Goal: Information Seeking & Learning: Learn about a topic

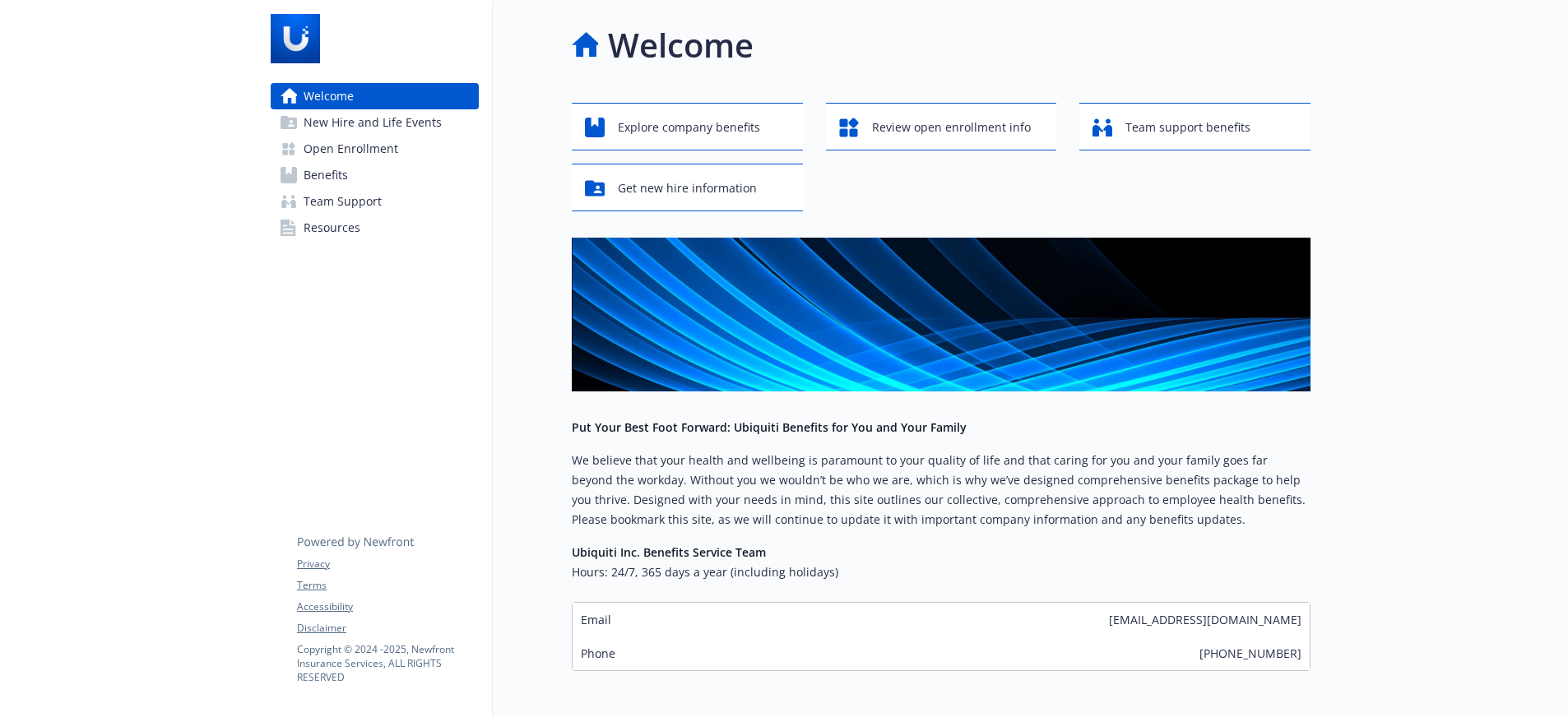
click at [361, 154] on span "Open Enrollment" at bounding box center [350, 148] width 95 height 26
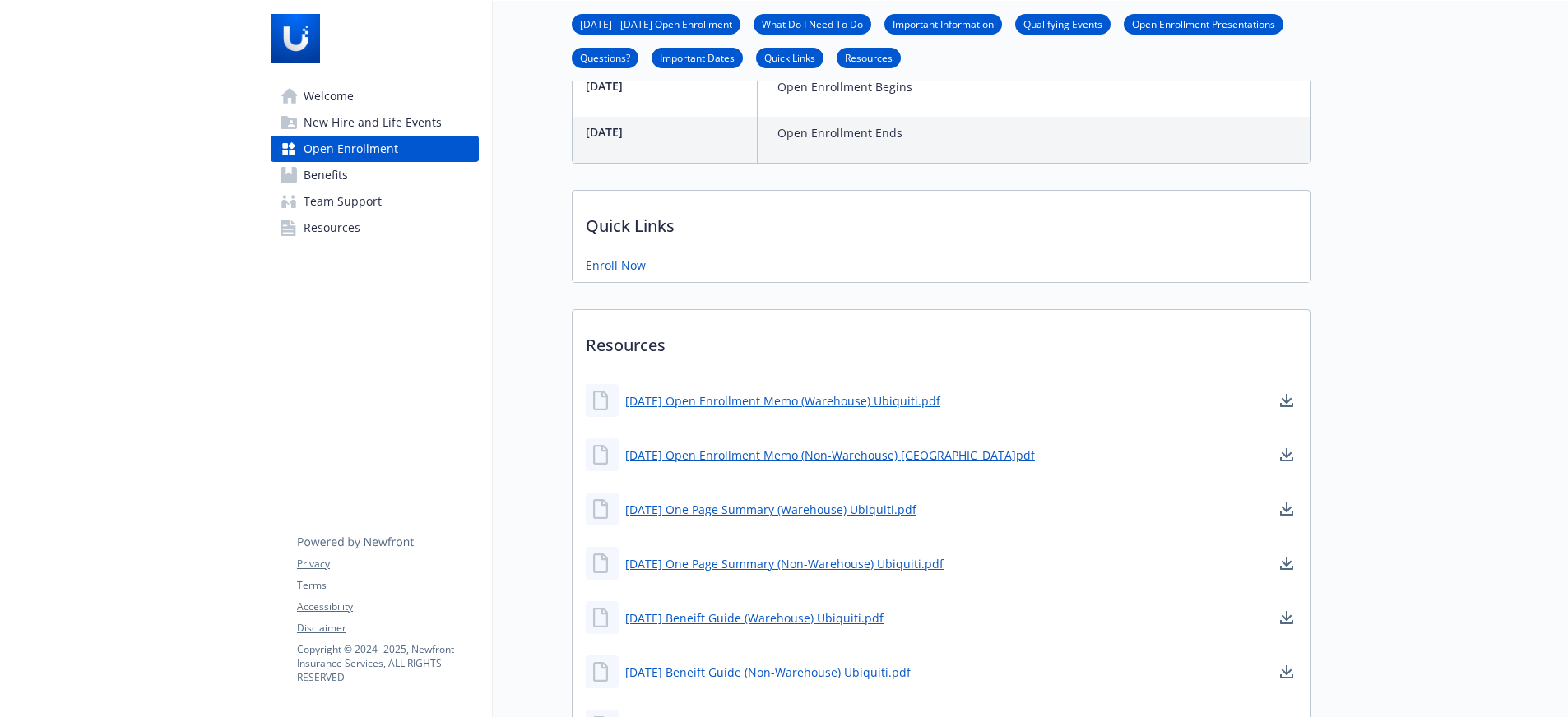
scroll to position [658, 0]
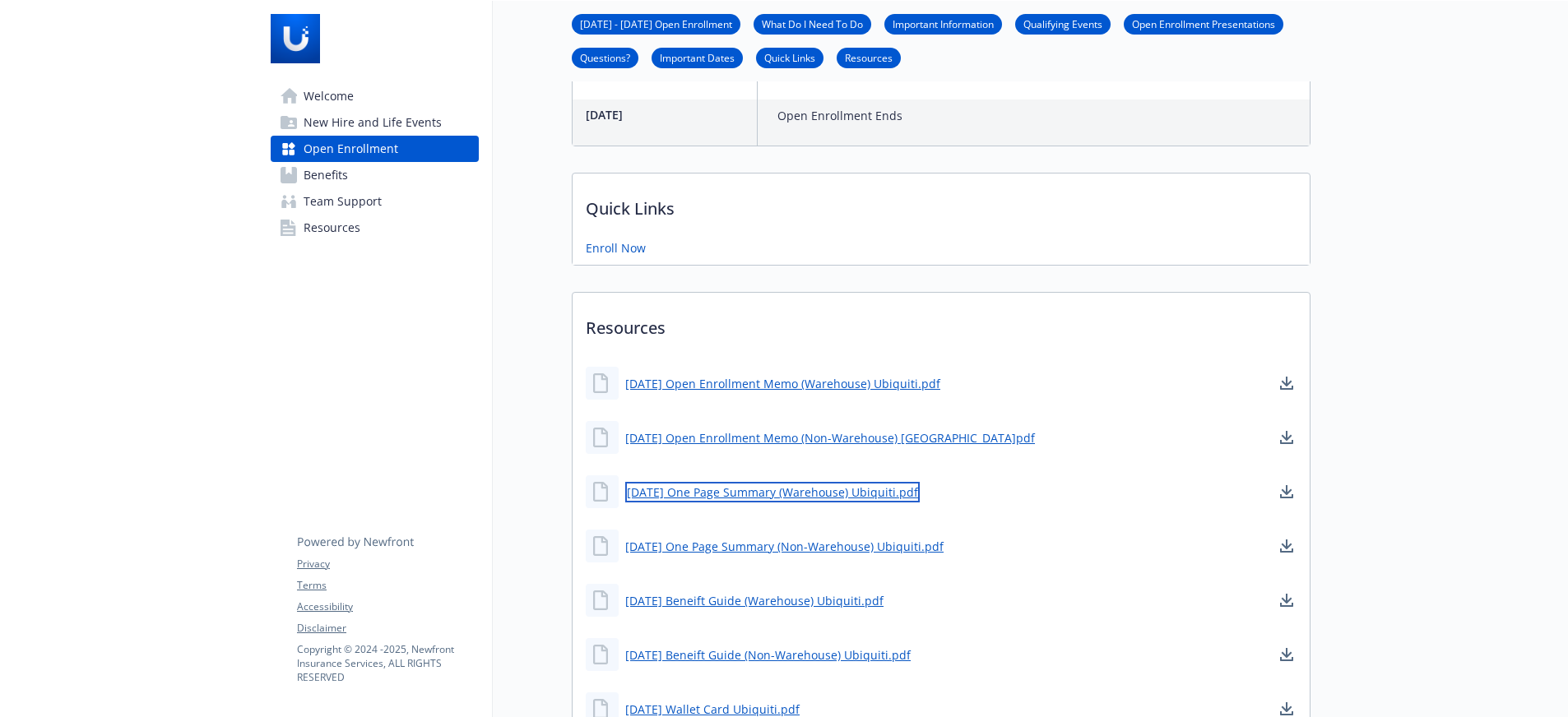
click at [791, 491] on link "[DATE] One Page Summary (Warehouse) Ubiquiti.pdf" at bounding box center [772, 492] width 294 height 21
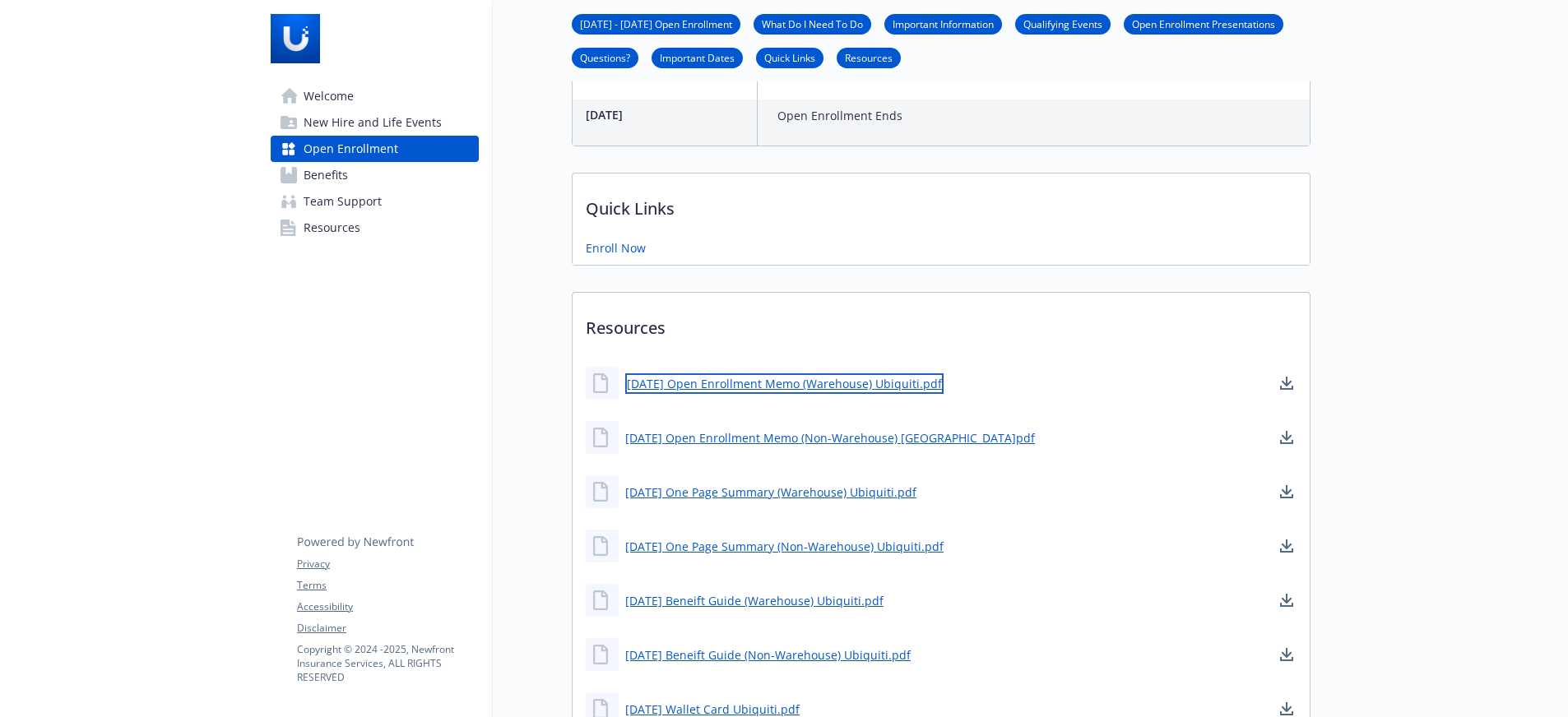
click at [719, 377] on link "[DATE] Open Enrollment Memo (Warehouse) Ubiquiti.pdf" at bounding box center [784, 383] width 318 height 21
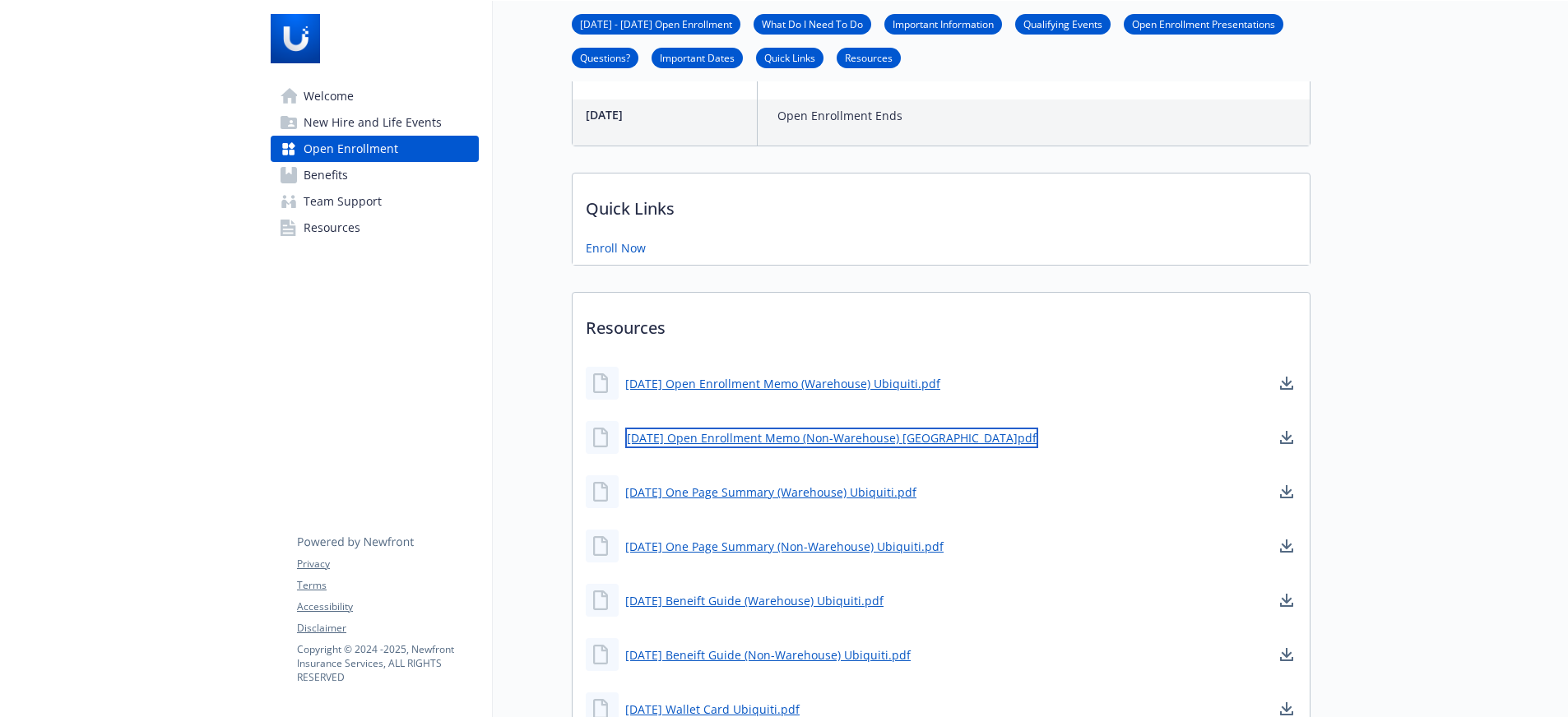
click at [717, 435] on link "[DATE] Open Enrollment Memo (Non-Warehouse) [GEOGRAPHIC_DATA]pdf" at bounding box center [831, 438] width 413 height 21
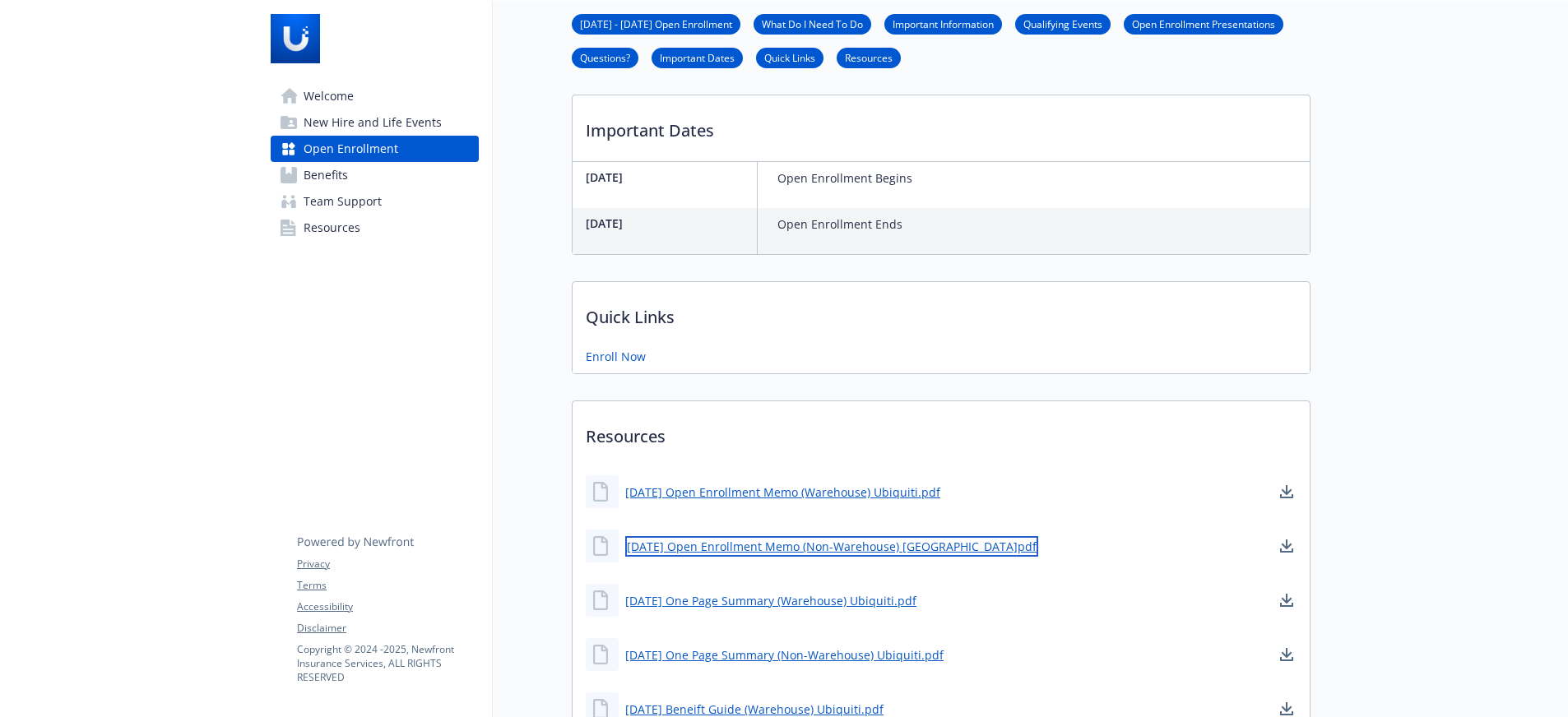
scroll to position [411, 0]
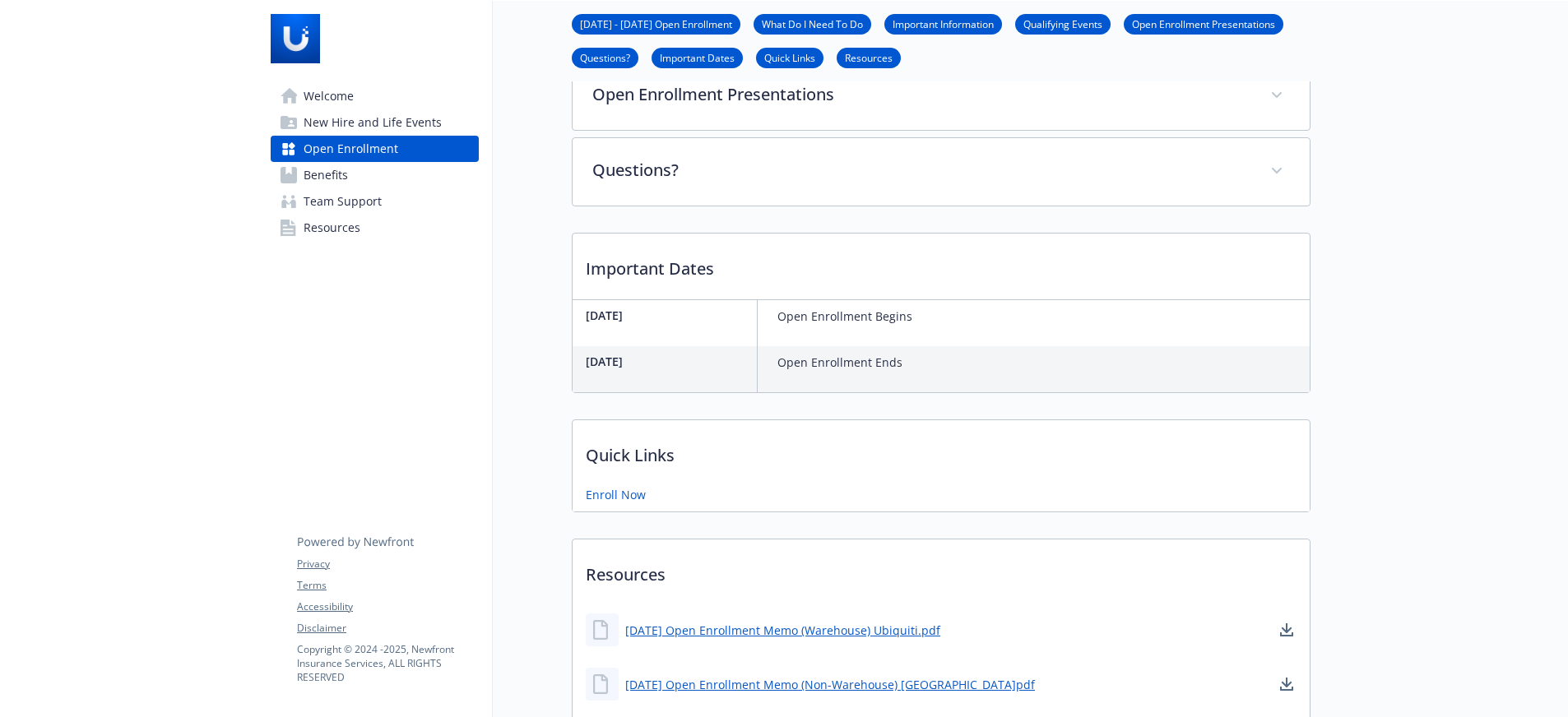
click at [328, 178] on span "Benefits" at bounding box center [325, 175] width 45 height 26
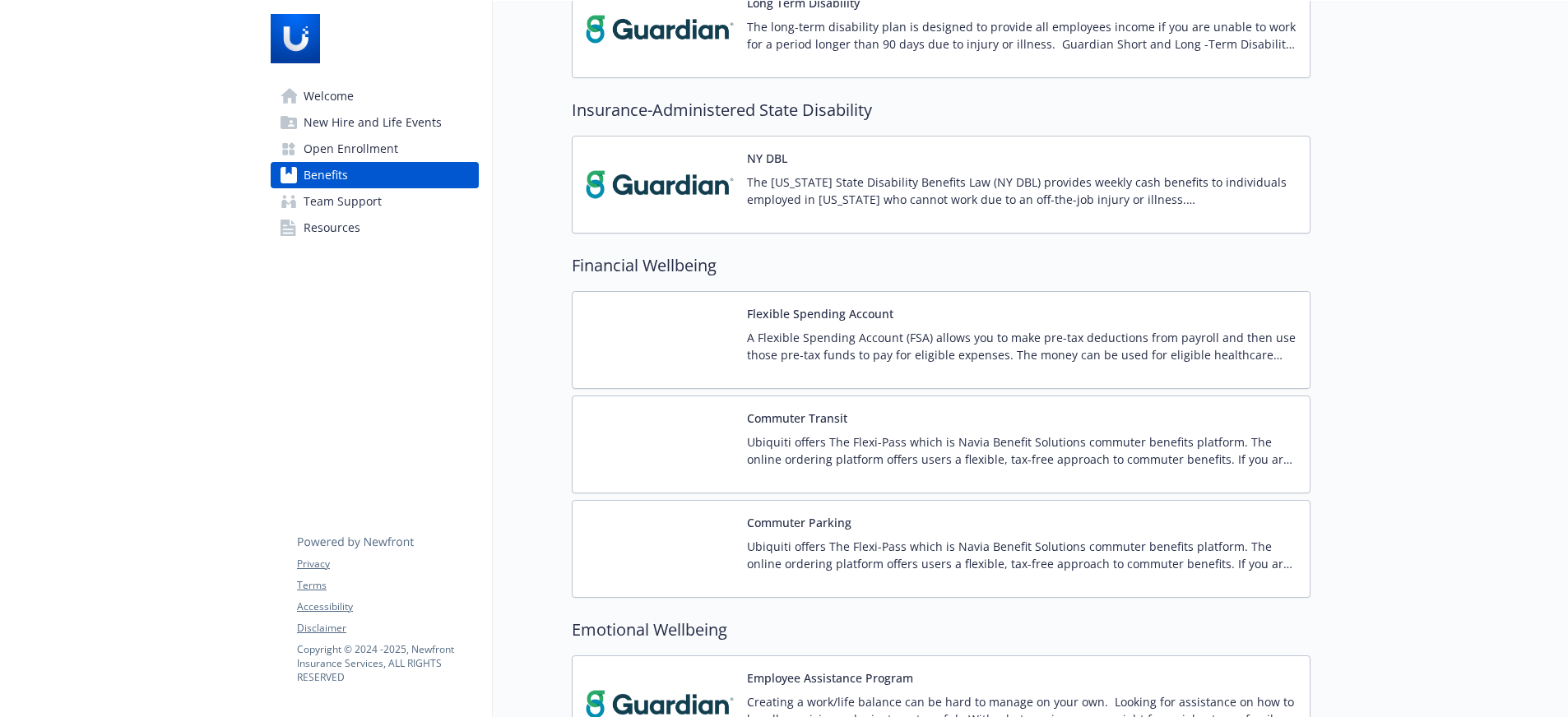
scroll to position [1726, 0]
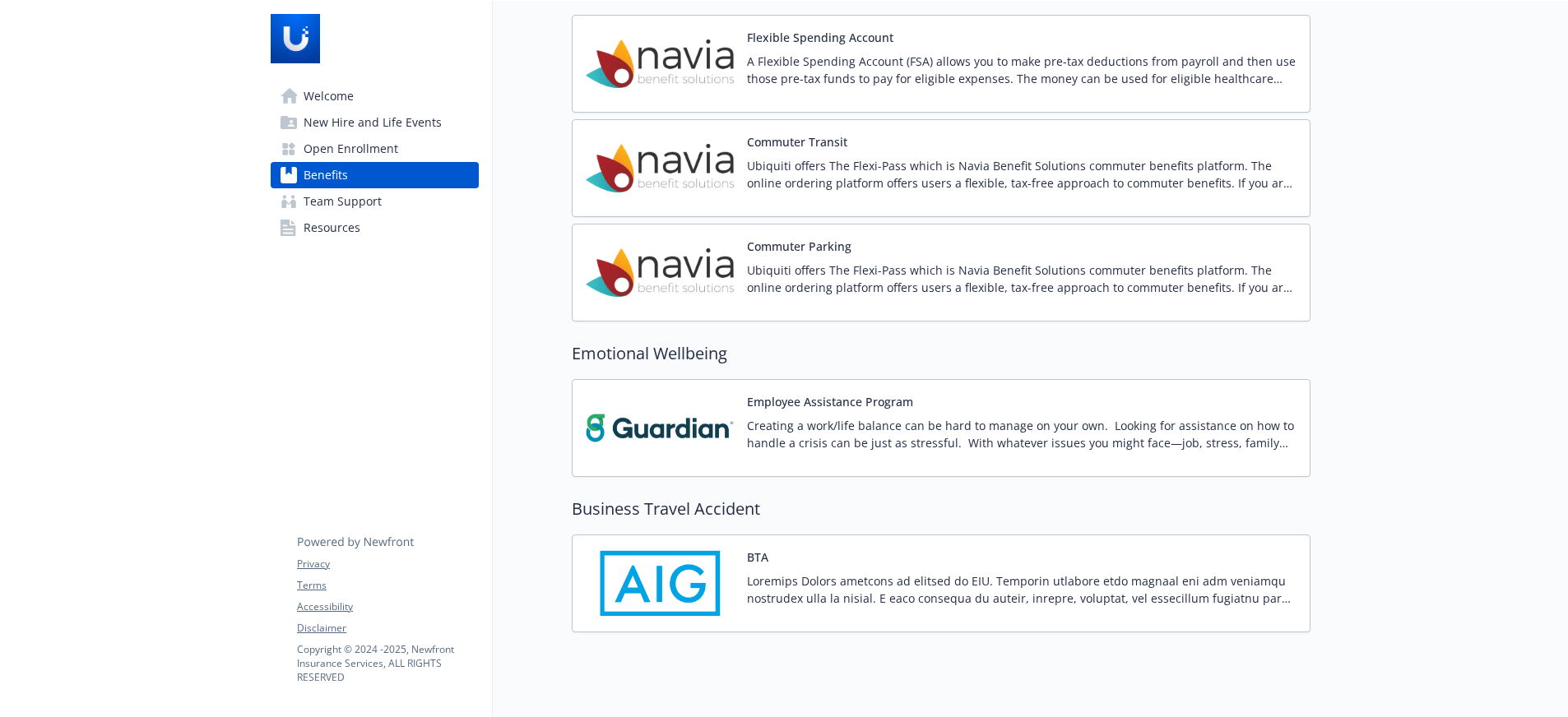
click at [796, 69] on p "A Flexible Spending Account (FSA) allows you to make pre-tax deductions from pa…" at bounding box center [1022, 70] width 549 height 35
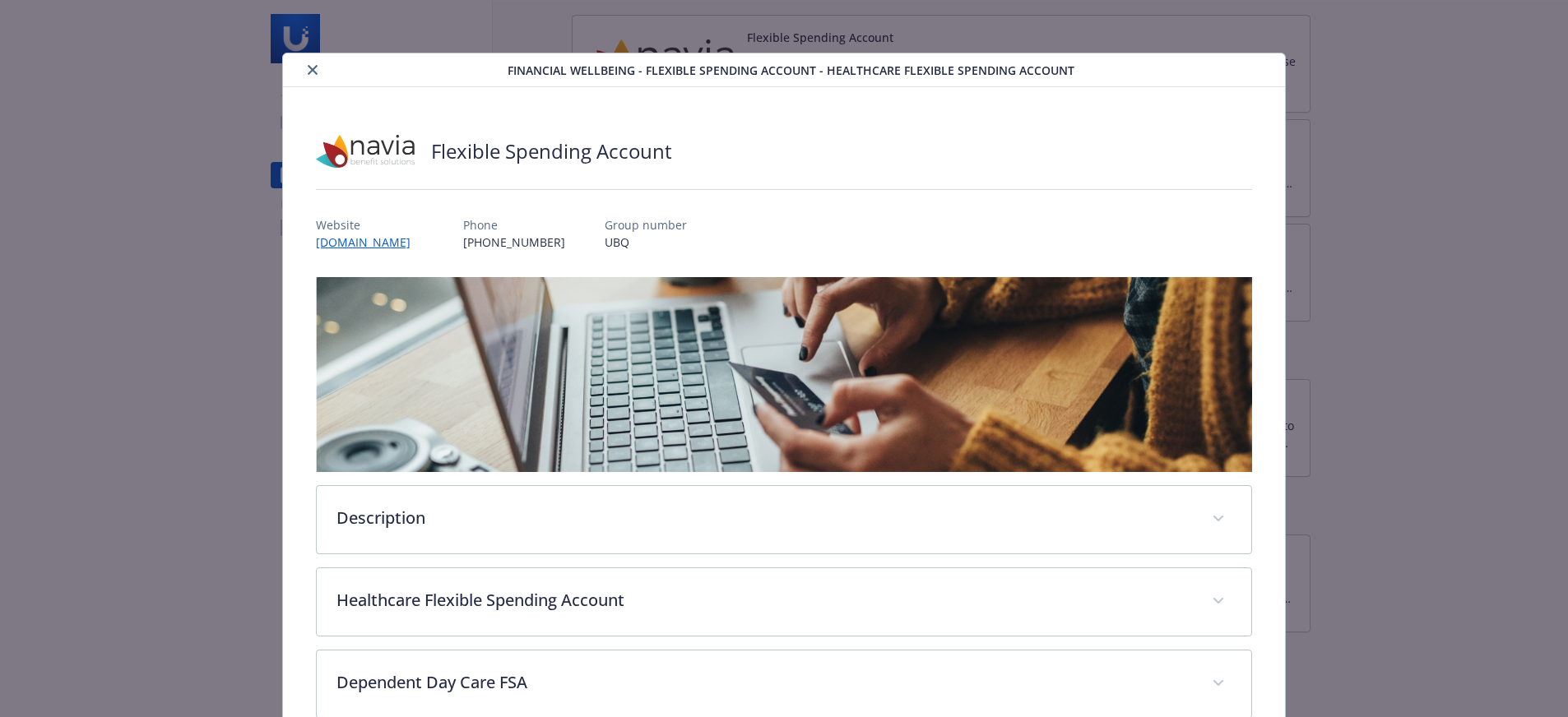
click at [306, 75] on button "close" at bounding box center [312, 70] width 20 height 20
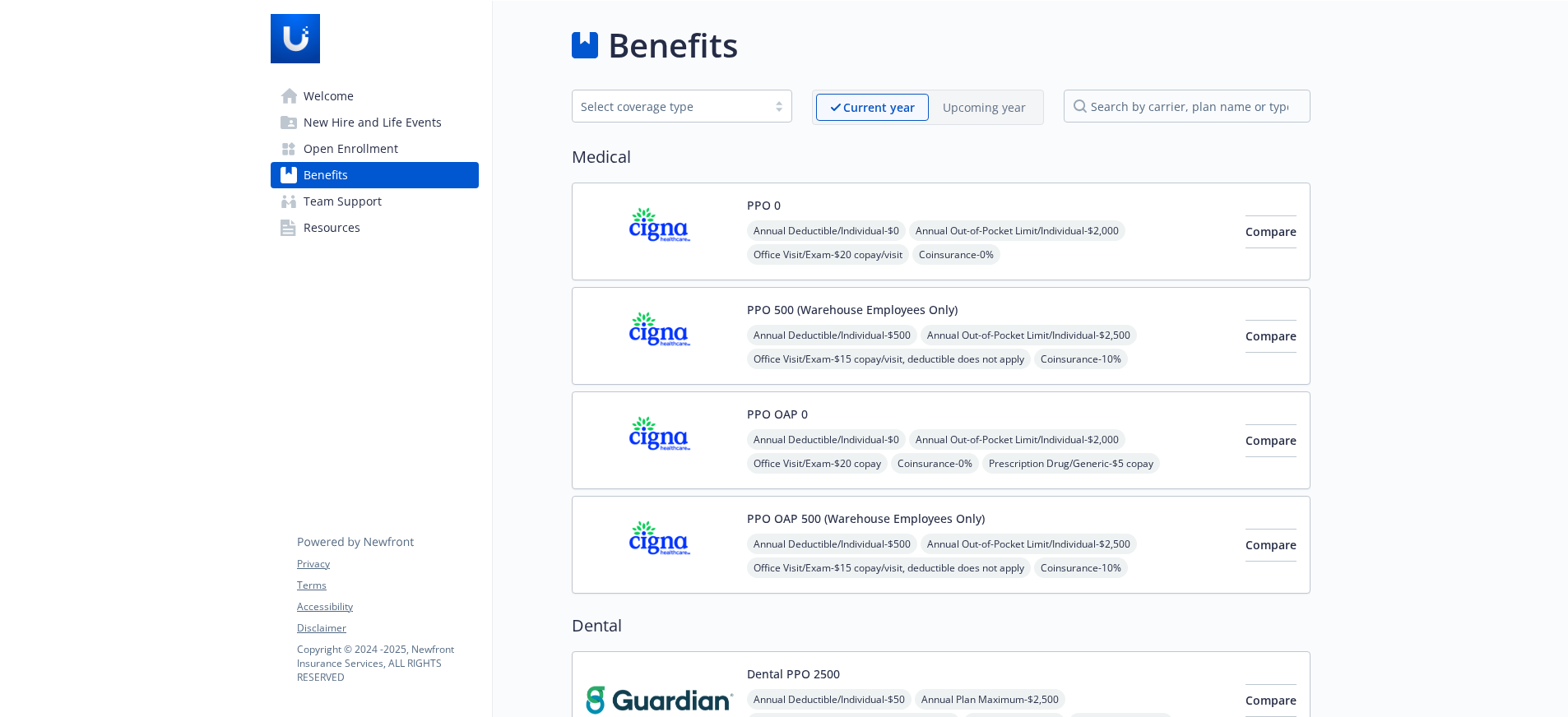
click at [972, 101] on p "Upcoming year" at bounding box center [985, 106] width 84 height 17
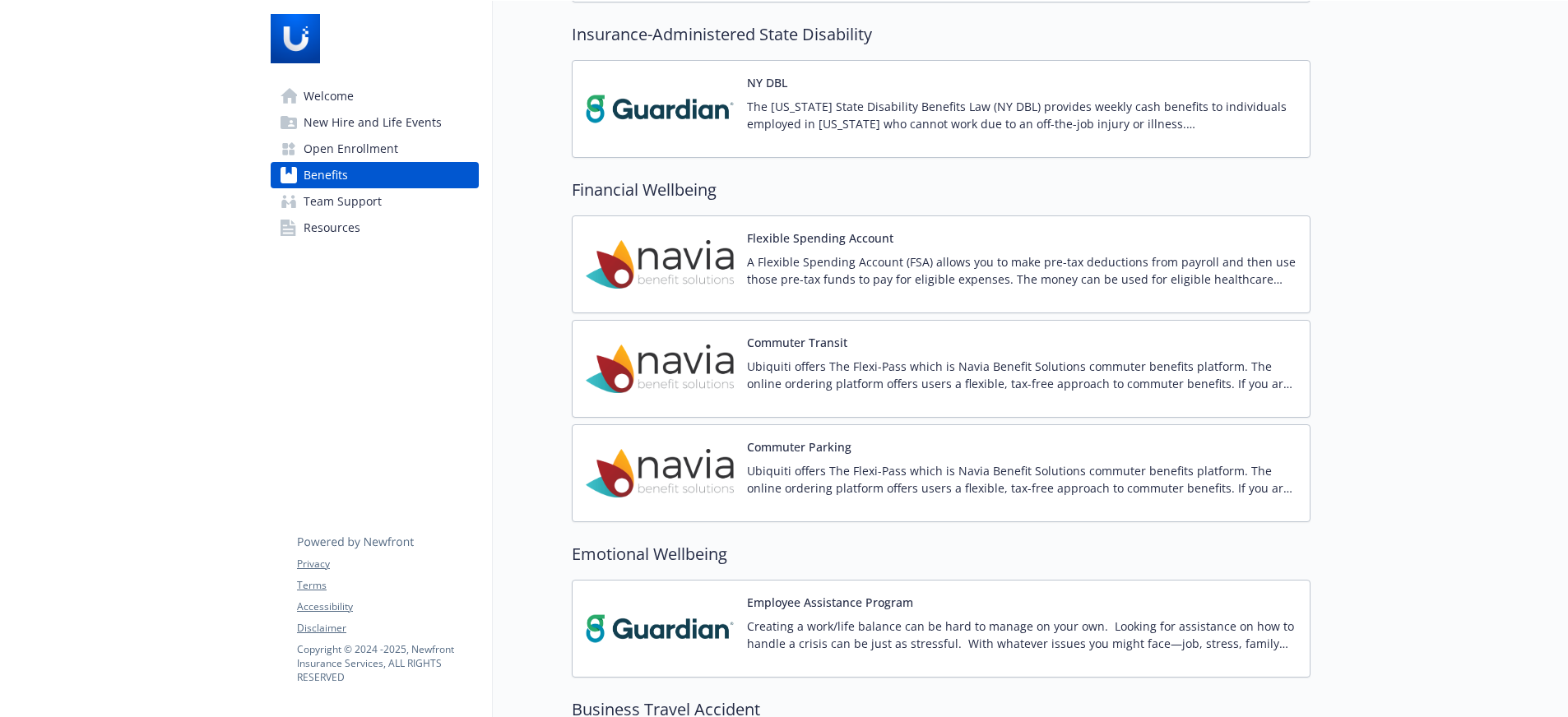
click at [787, 259] on p "A Flexible Spending Account (FSA) allows you to make pre-tax deductions from pa…" at bounding box center [1022, 270] width 549 height 35
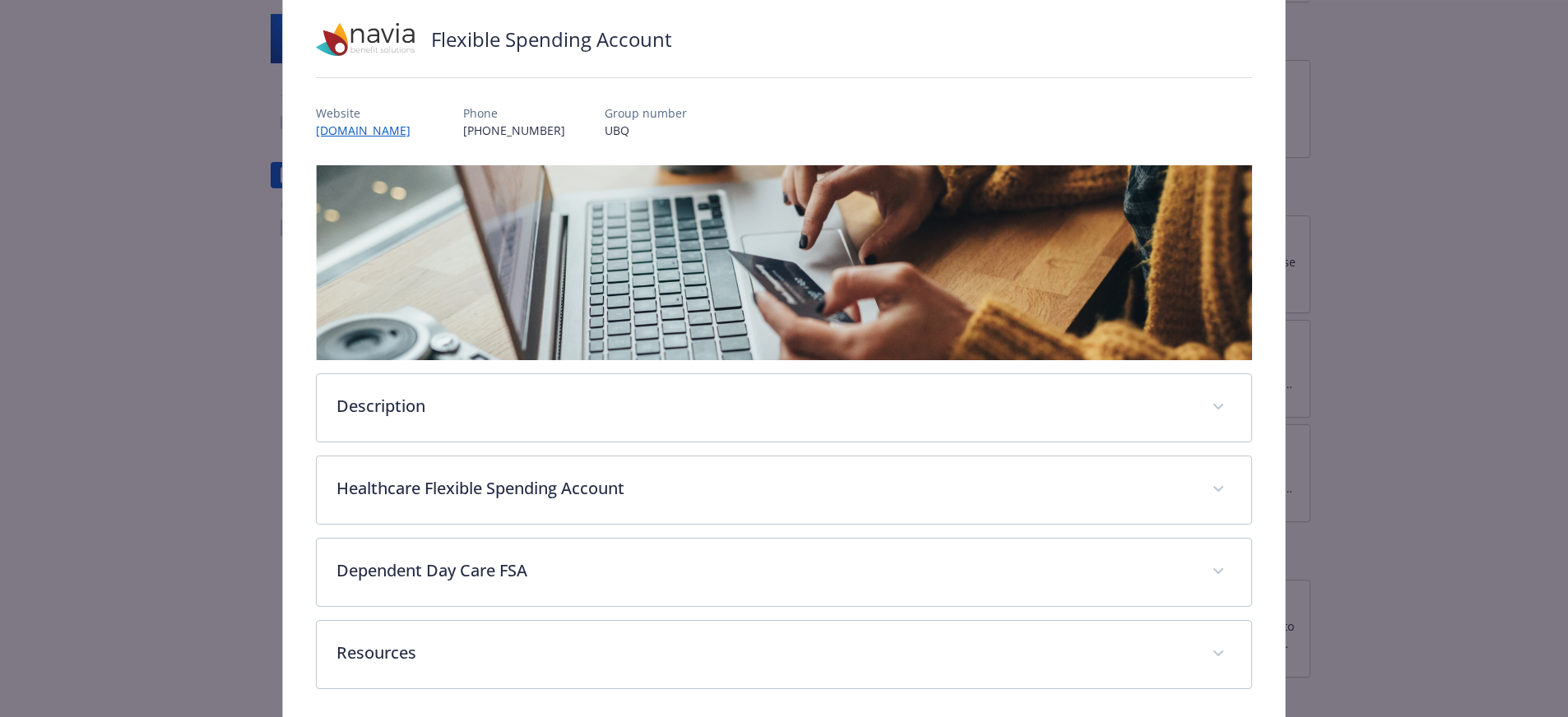
scroll to position [175, 0]
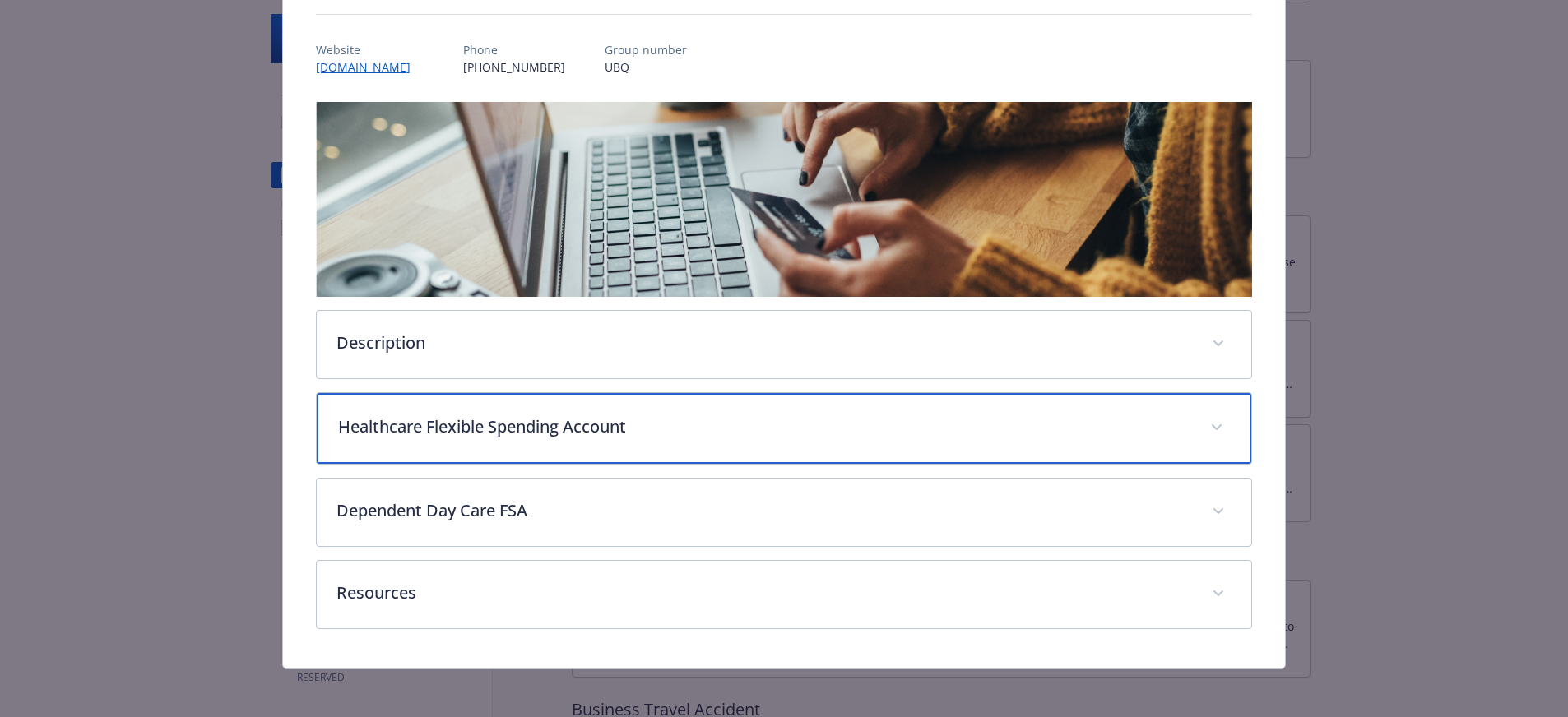
click at [471, 445] on div "Healthcare Flexible Spending Account" at bounding box center [783, 428] width 934 height 71
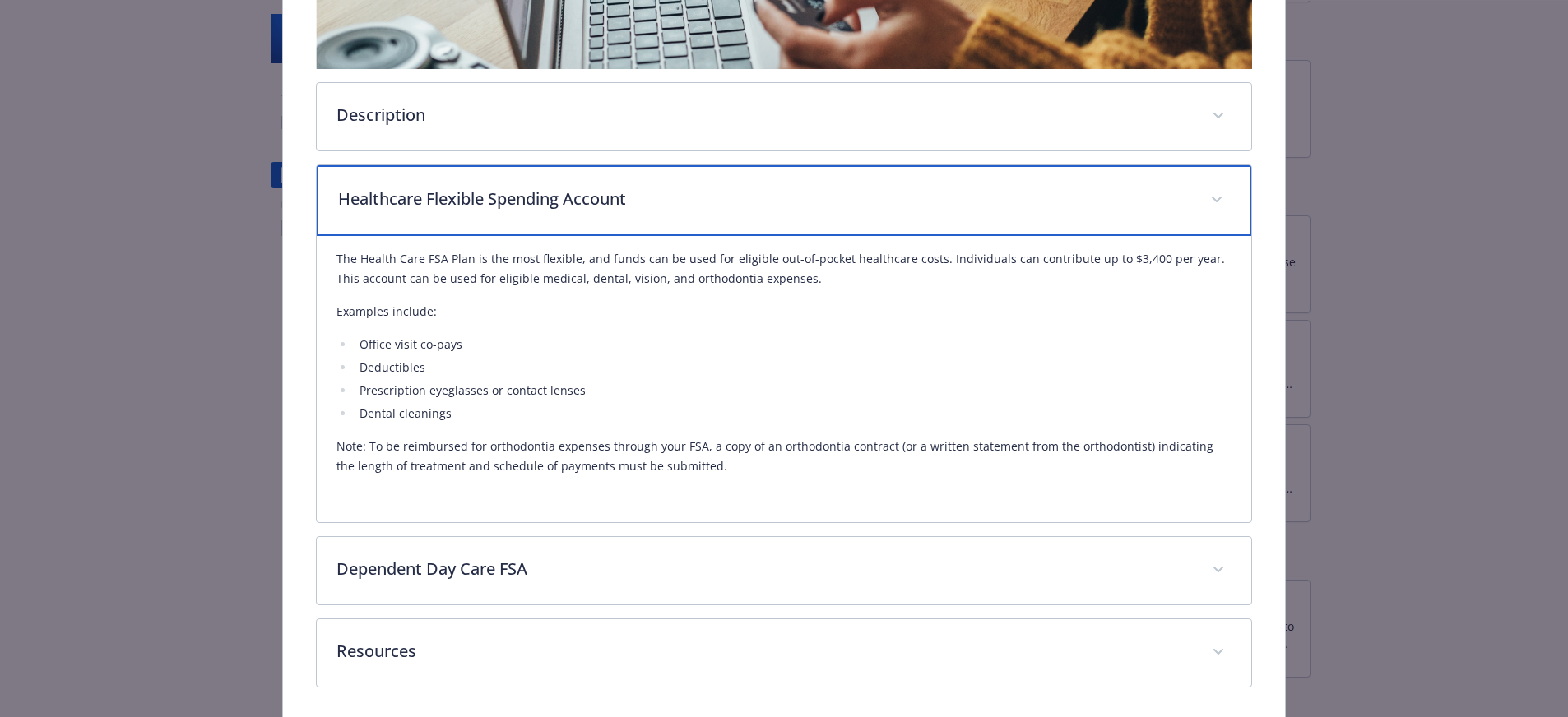
scroll to position [422, 0]
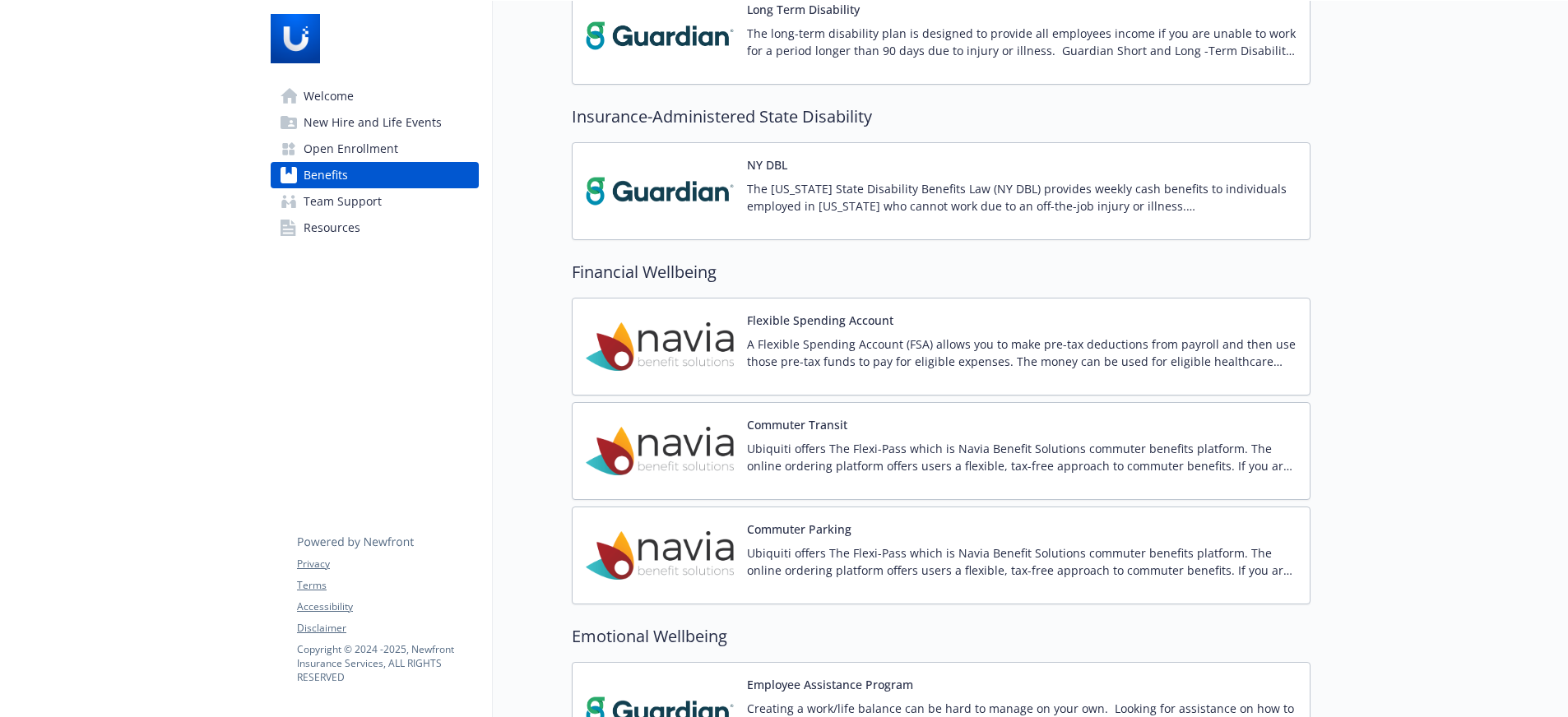
click at [358, 147] on span "Open Enrollment" at bounding box center [350, 148] width 95 height 26
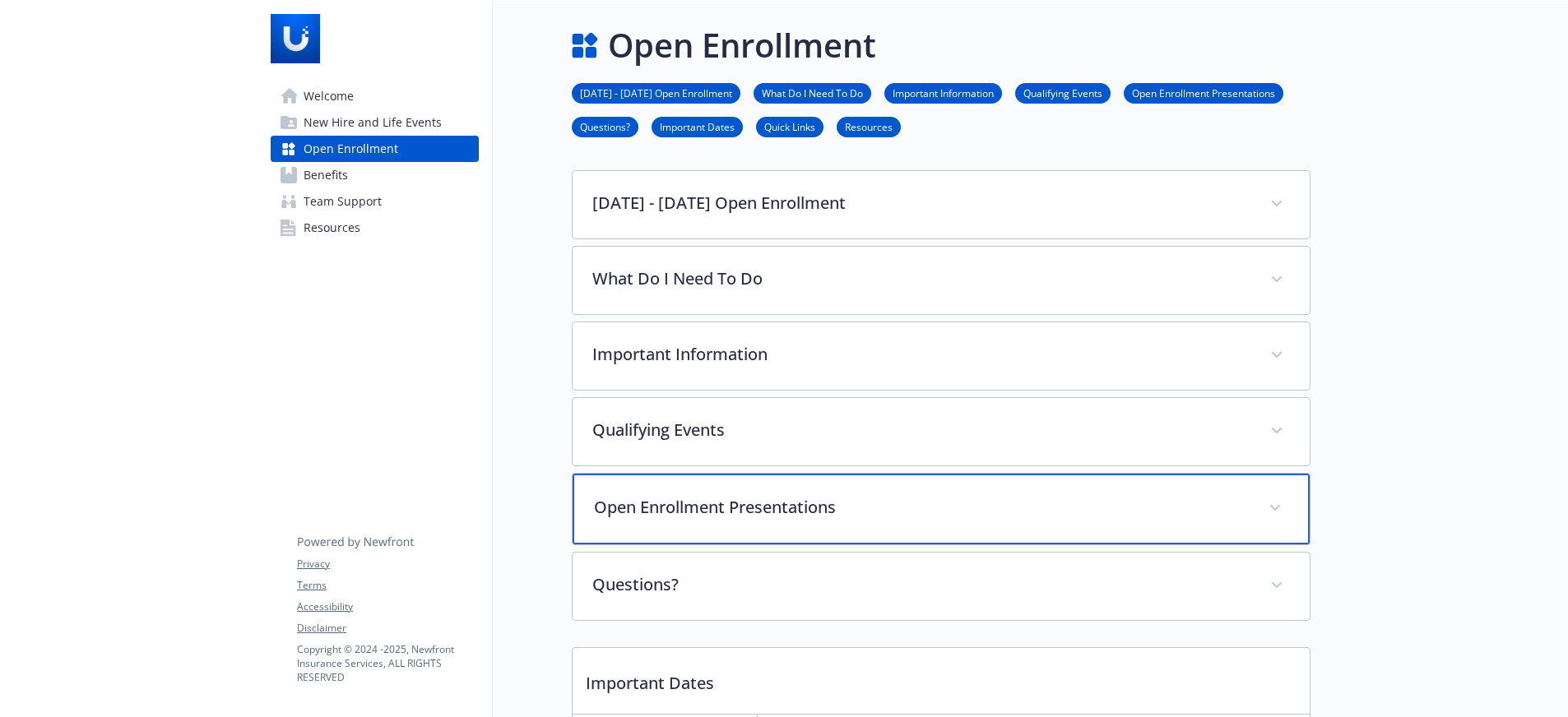
click at [663, 520] on div "Open Enrollment Presentations" at bounding box center [941, 508] width 737 height 71
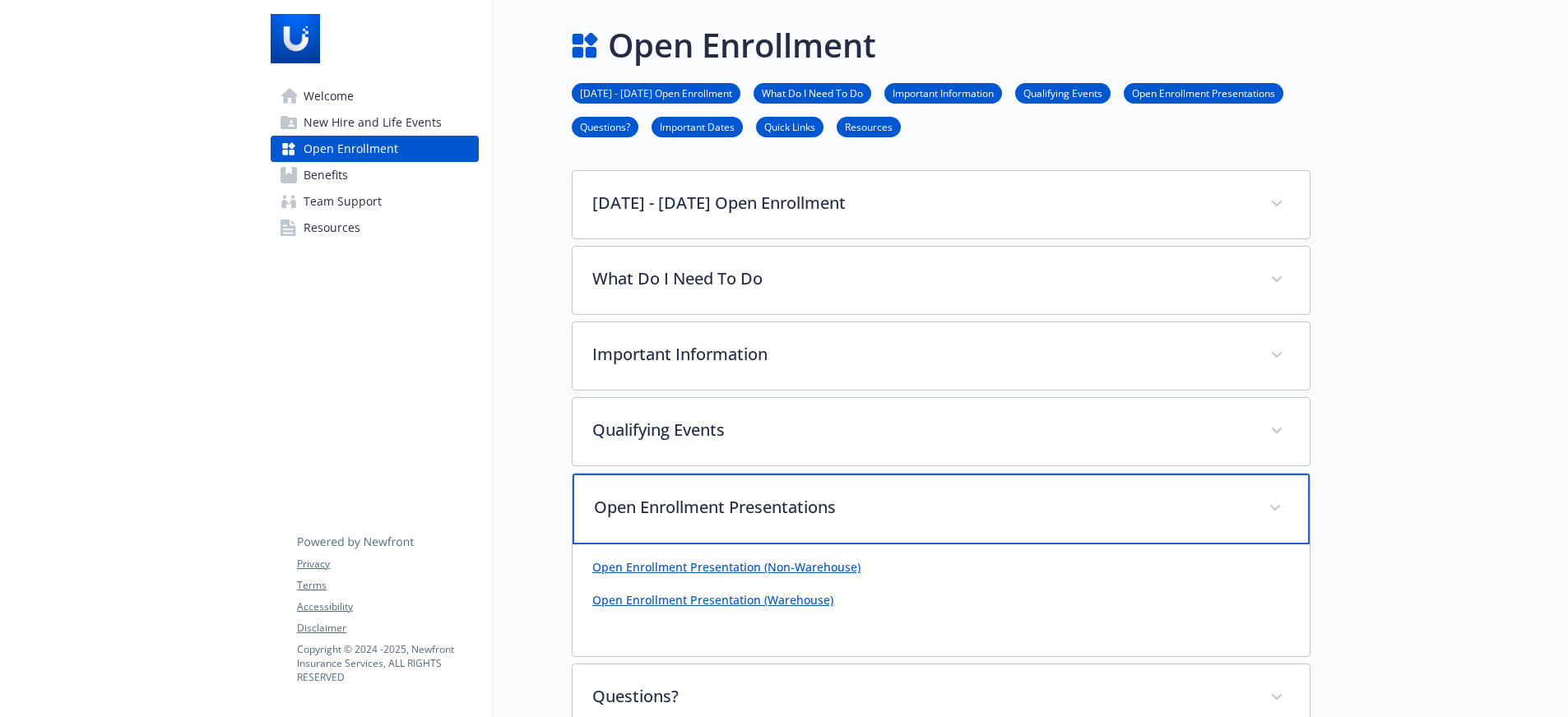
scroll to position [83, 0]
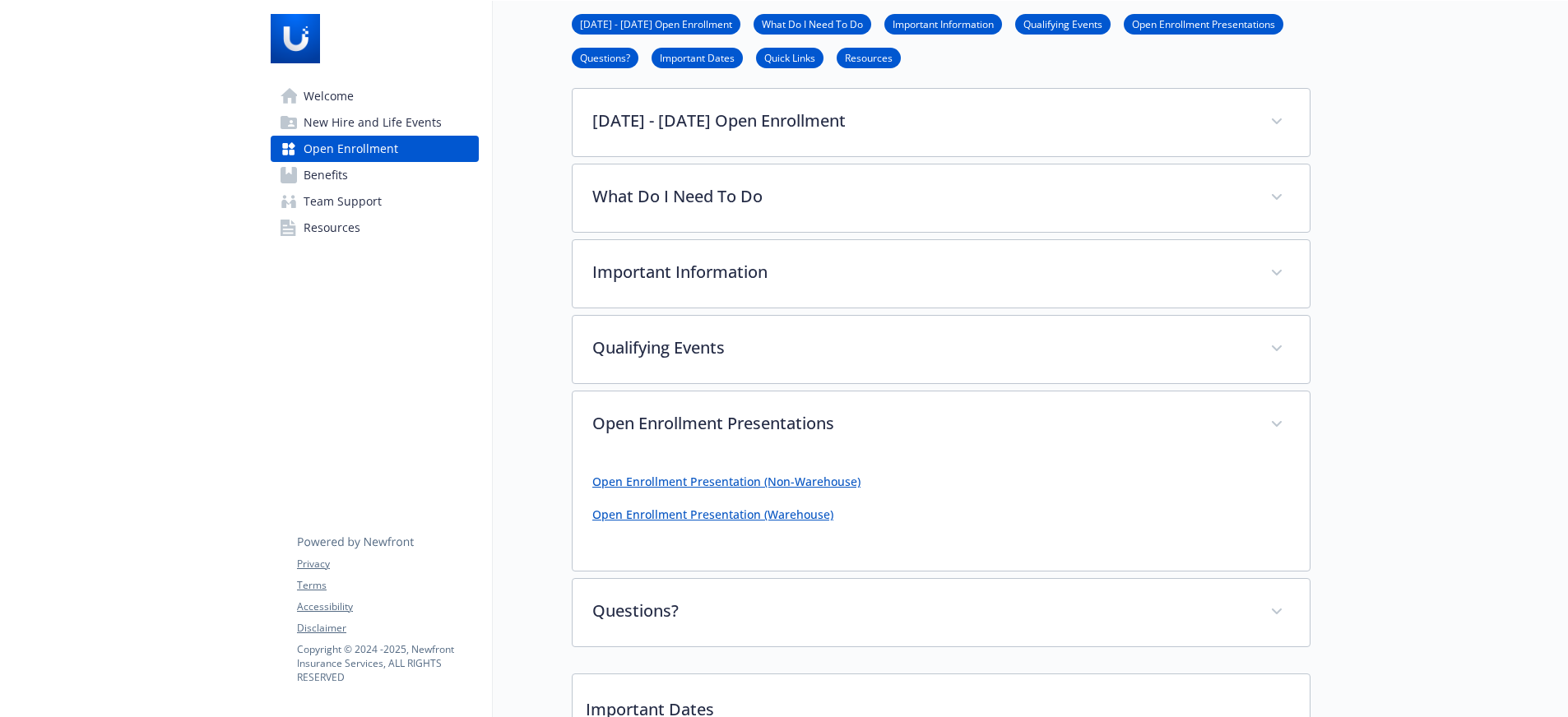
click at [732, 519] on link "Open Enrollment Presentation (Warehouse)" at bounding box center [712, 514] width 241 height 16
click at [745, 479] on link "Open Enrollment Presentation (Non-Warehouse)" at bounding box center [726, 481] width 269 height 16
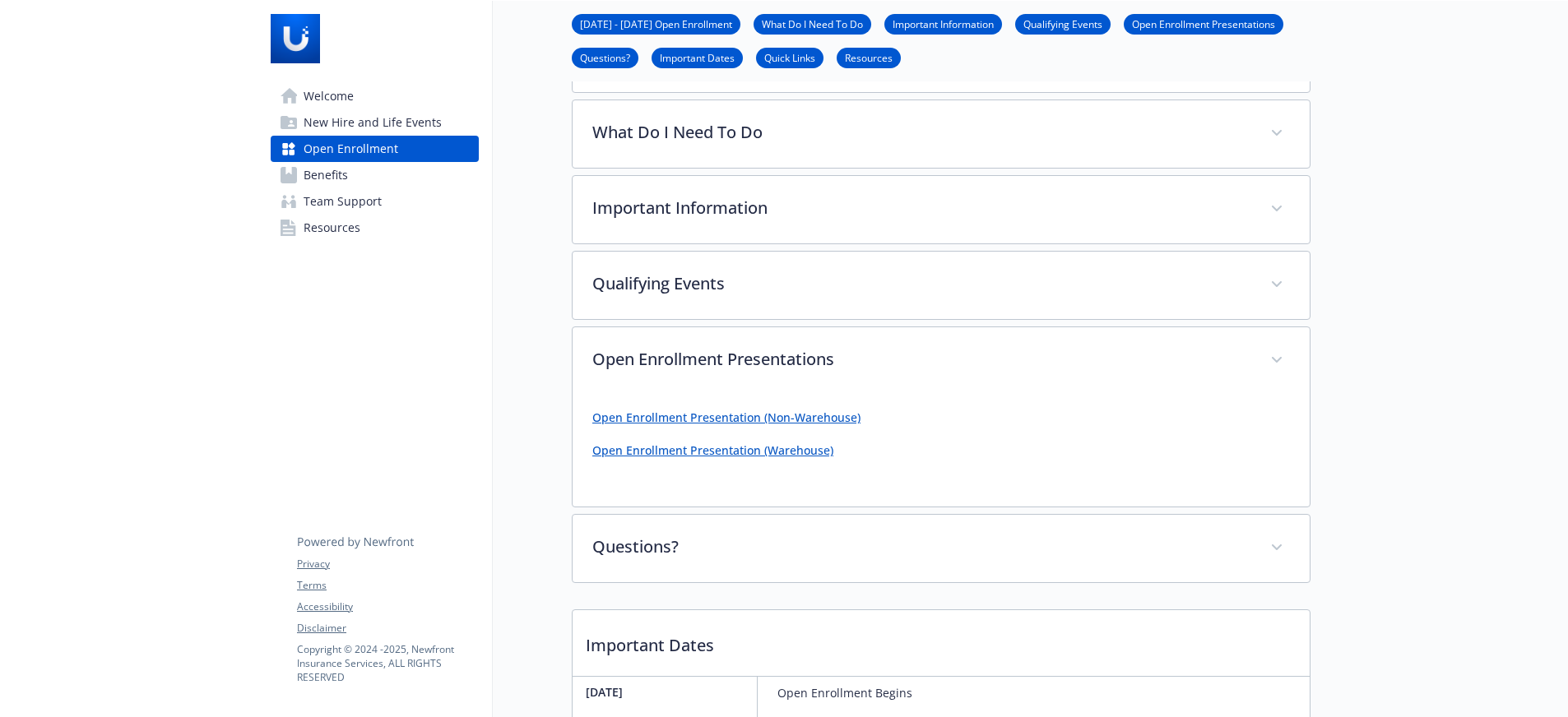
scroll to position [164, 0]
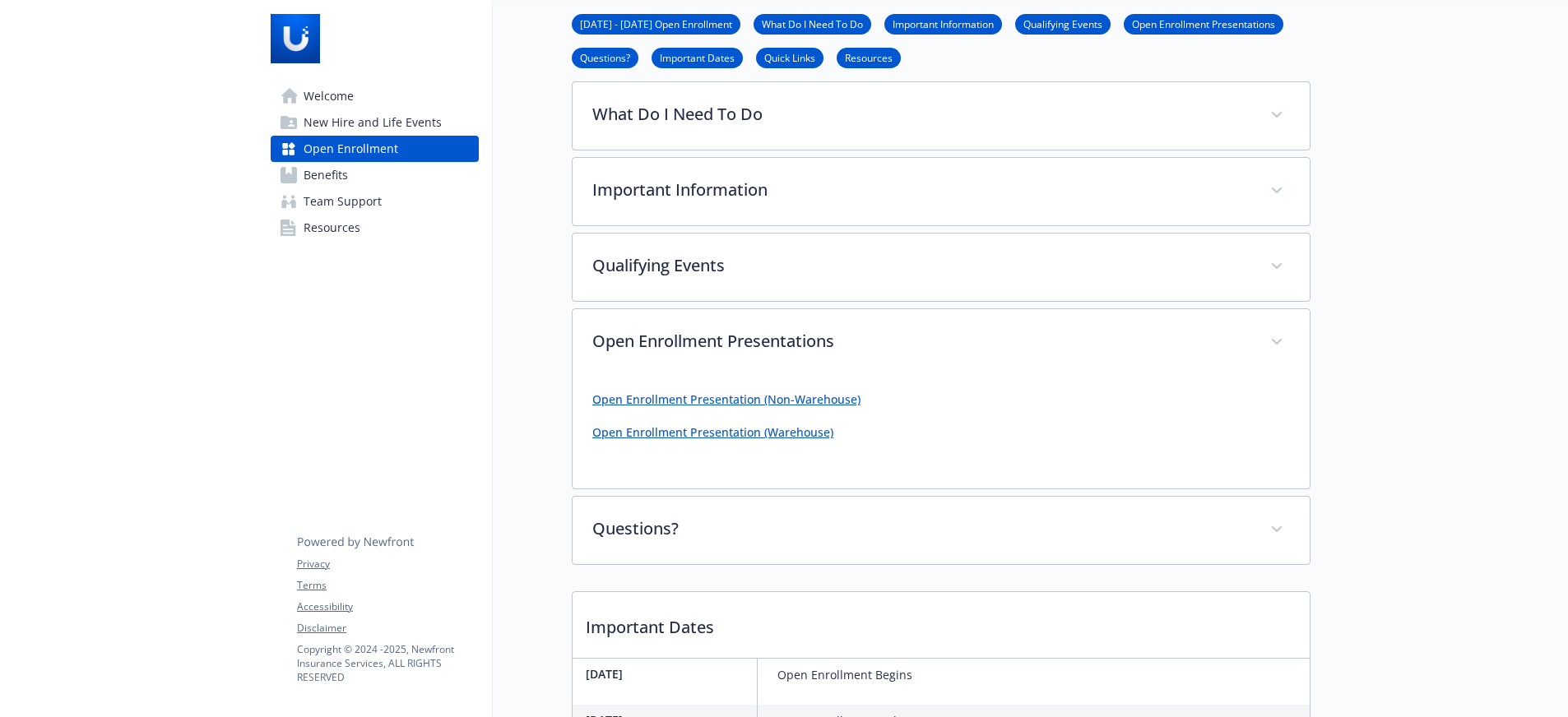
click at [677, 425] on link "Open Enrollment Presentation (Warehouse)" at bounding box center [712, 433] width 241 height 16
